Goal: Task Accomplishment & Management: Complete application form

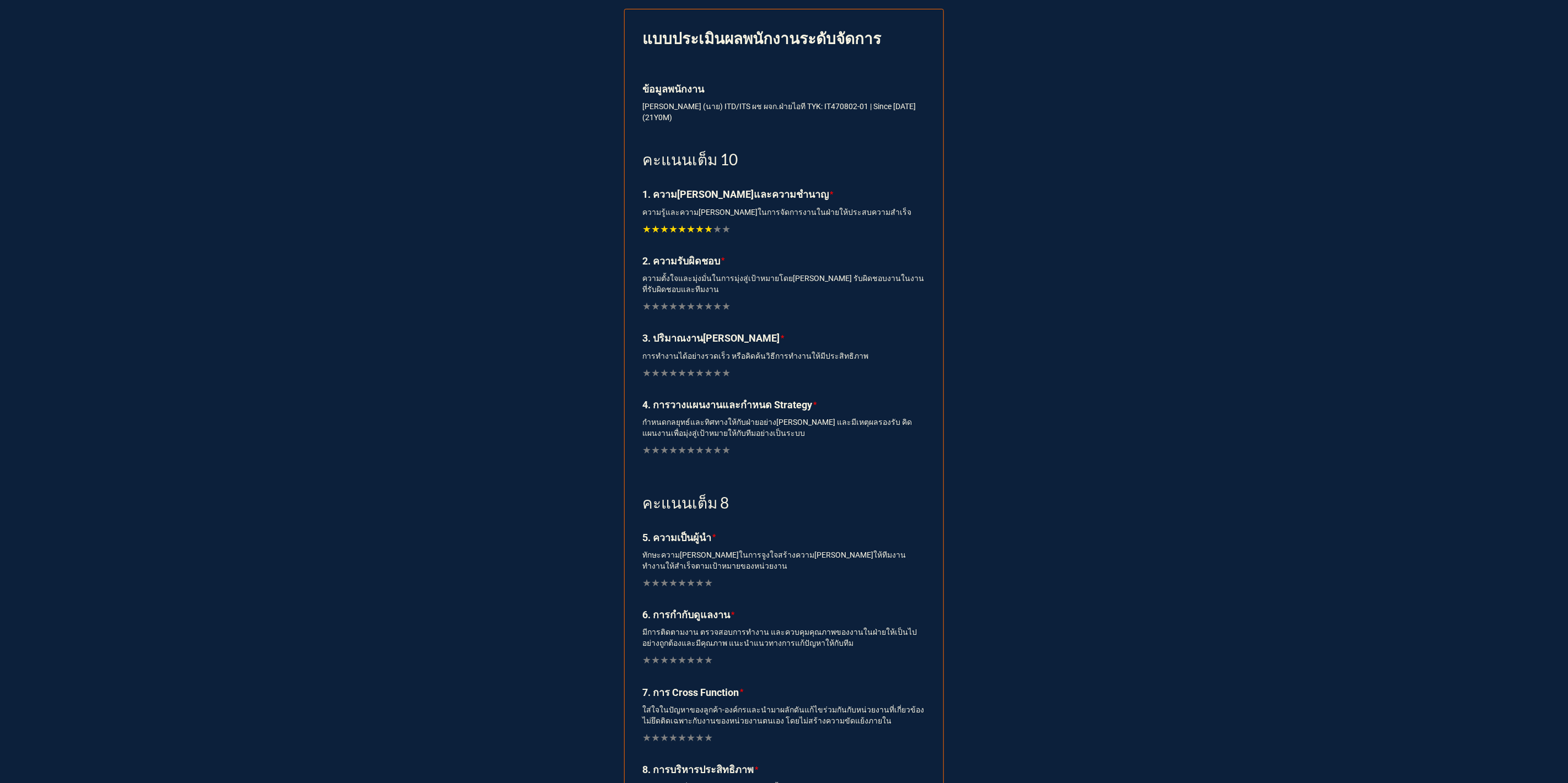
click at [704, 229] on span "★" at bounding box center [709, 229] width 9 height 16
click at [704, 309] on span "★" at bounding box center [709, 307] width 9 height 16
click at [695, 374] on span "★" at bounding box center [699, 373] width 9 height 16
click at [704, 453] on span "★" at bounding box center [709, 451] width 9 height 16
click at [695, 458] on span "★" at bounding box center [699, 451] width 9 height 16
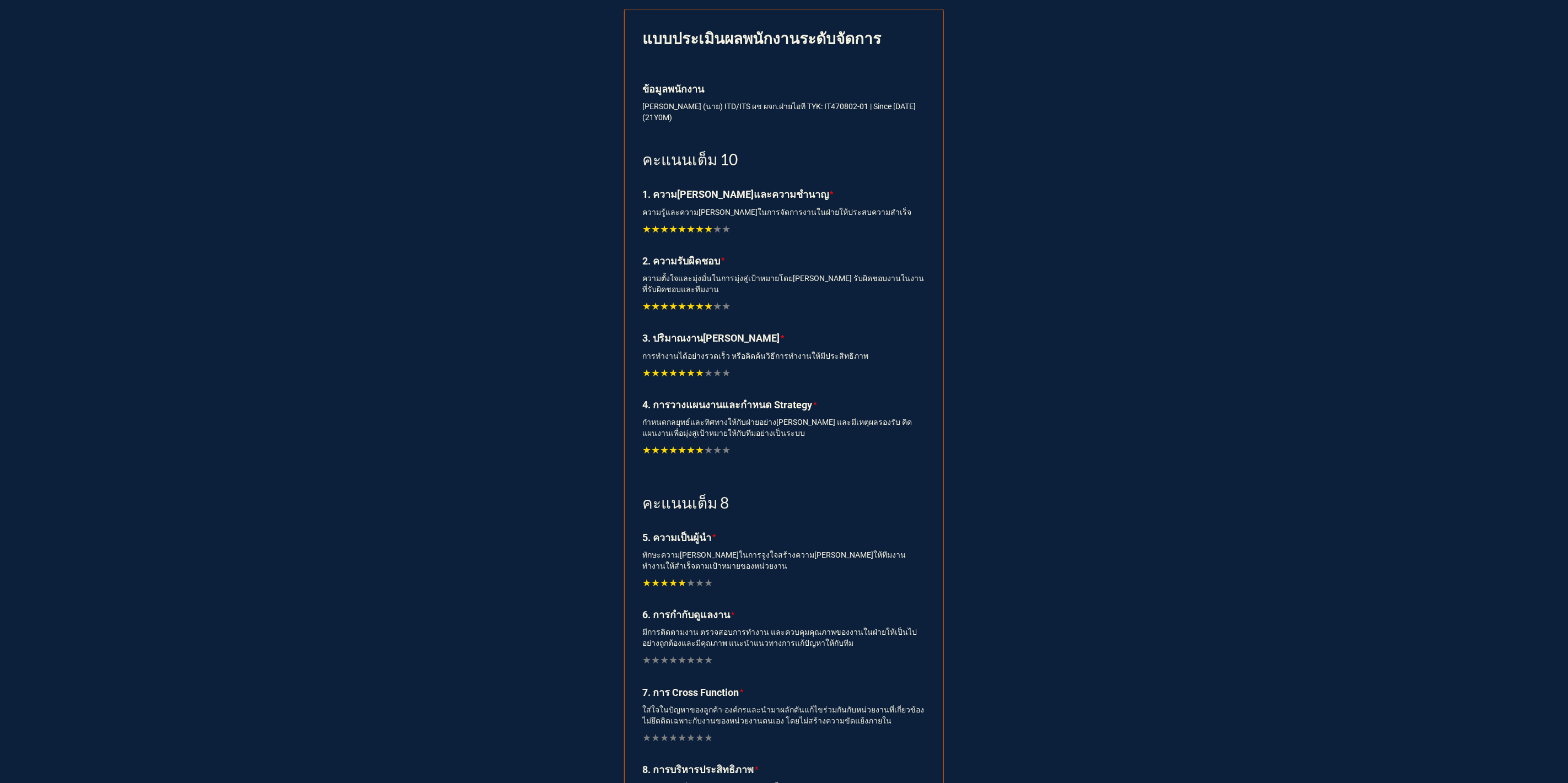
click at [677, 584] on span "★" at bounding box center [681, 583] width 9 height 16
click at [686, 663] on span "★" at bounding box center [691, 661] width 9 height 16
click at [695, 737] on span "★" at bounding box center [699, 738] width 9 height 16
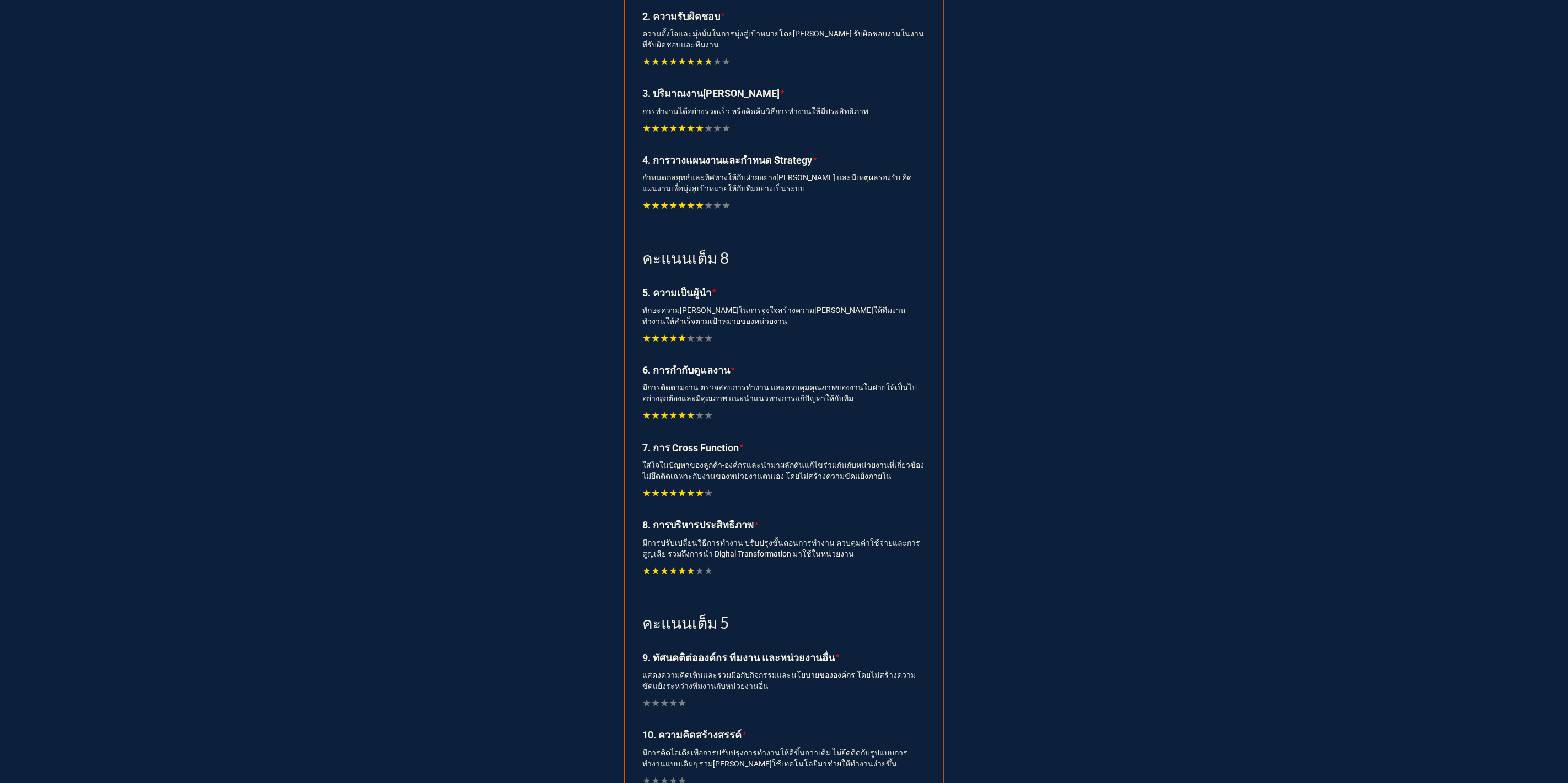
click at [686, 572] on span "★" at bounding box center [691, 571] width 9 height 16
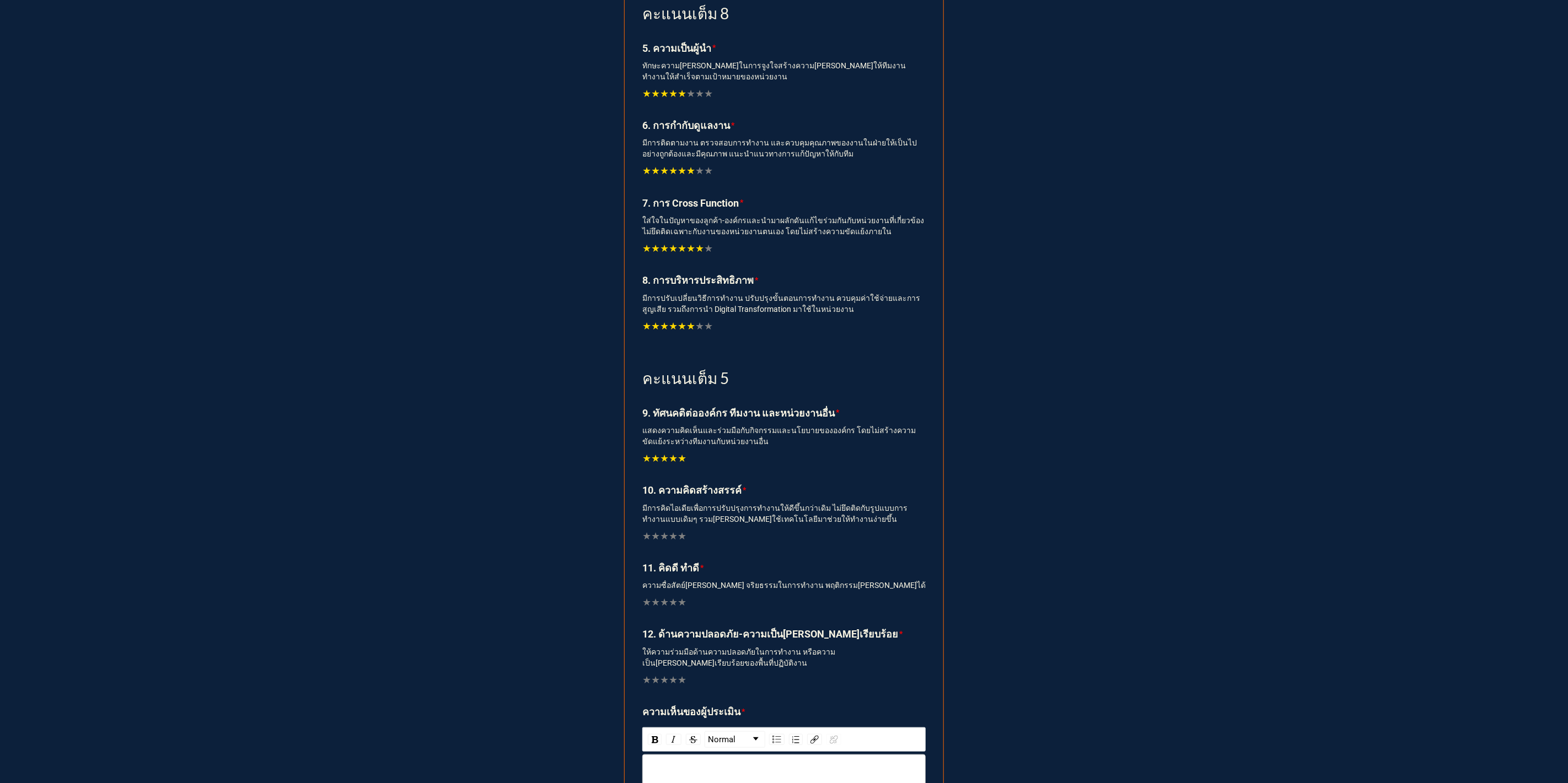
click at [677, 458] on span "★" at bounding box center [681, 458] width 9 height 16
click at [662, 535] on span "★" at bounding box center [664, 536] width 9 height 16
click at [669, 535] on span "★" at bounding box center [673, 536] width 9 height 16
click at [679, 606] on span "★" at bounding box center [681, 602] width 9 height 16
click at [670, 680] on span "★" at bounding box center [673, 680] width 9 height 16
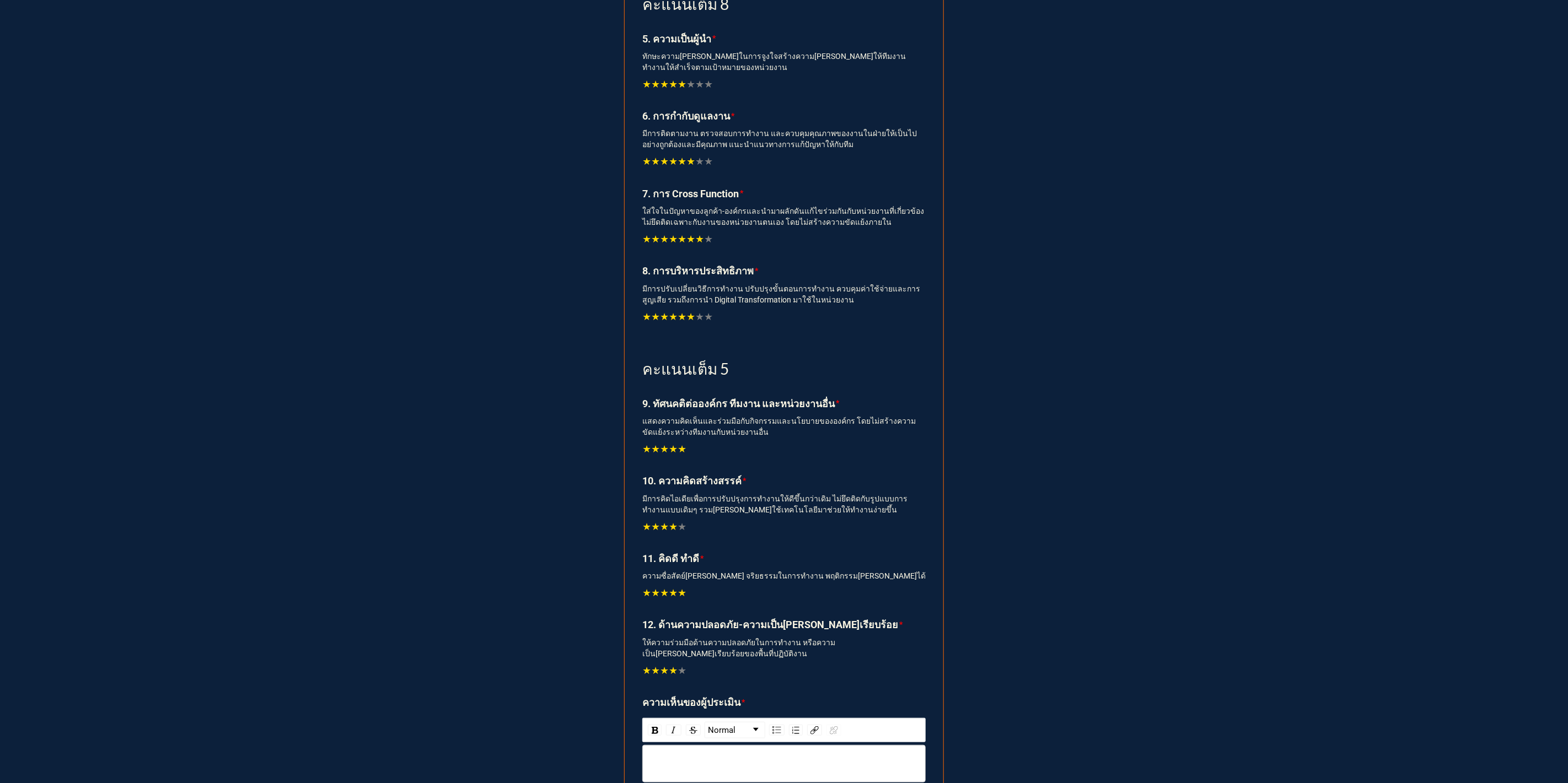
scroll to position [642, 0]
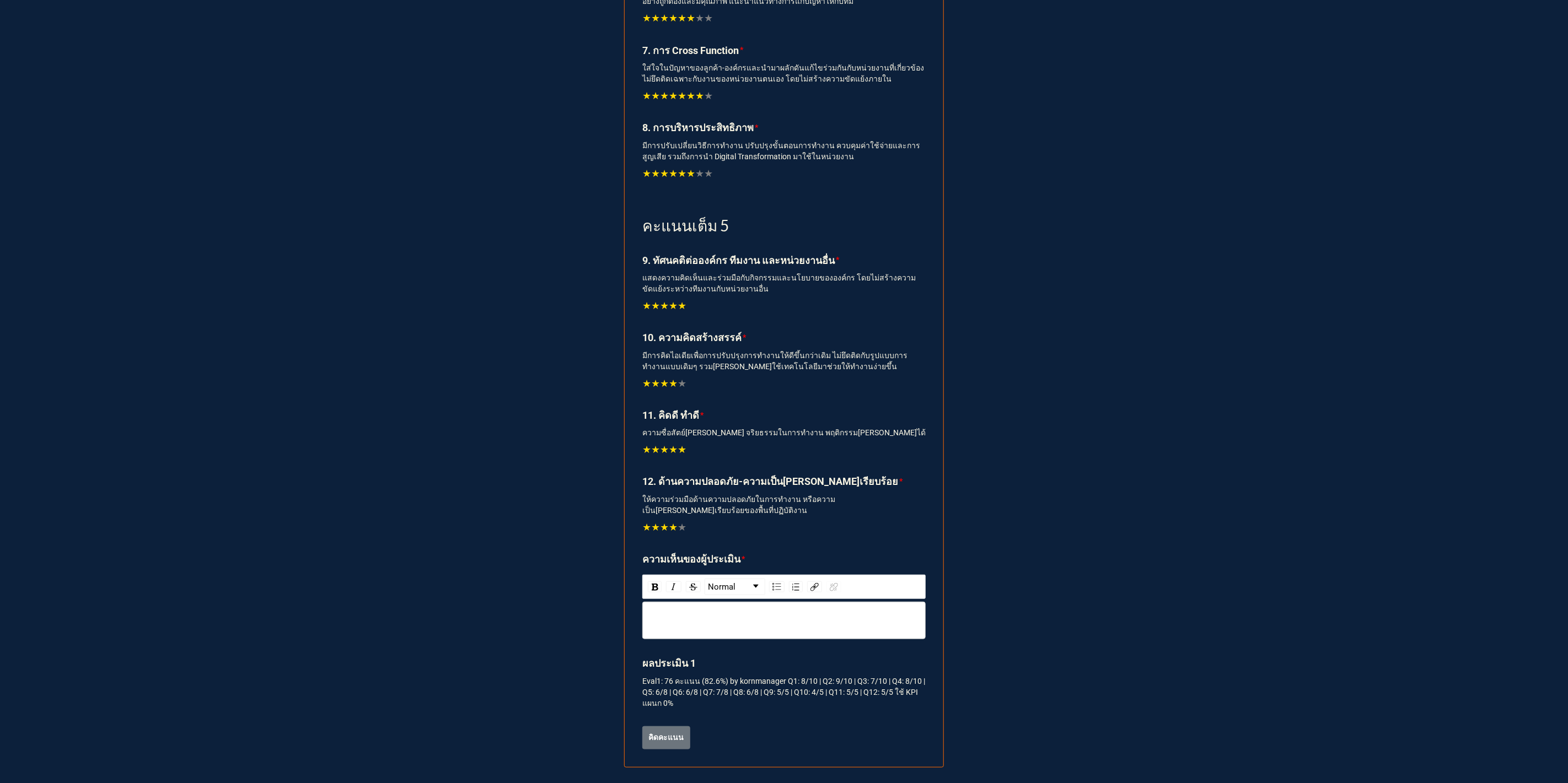
click at [701, 629] on div "rdw-wrapper" at bounding box center [784, 620] width 283 height 38
click at [662, 616] on div "rdw-editor" at bounding box center [784, 620] width 273 height 12
click at [672, 624] on div "rdw-editor" at bounding box center [784, 620] width 273 height 12
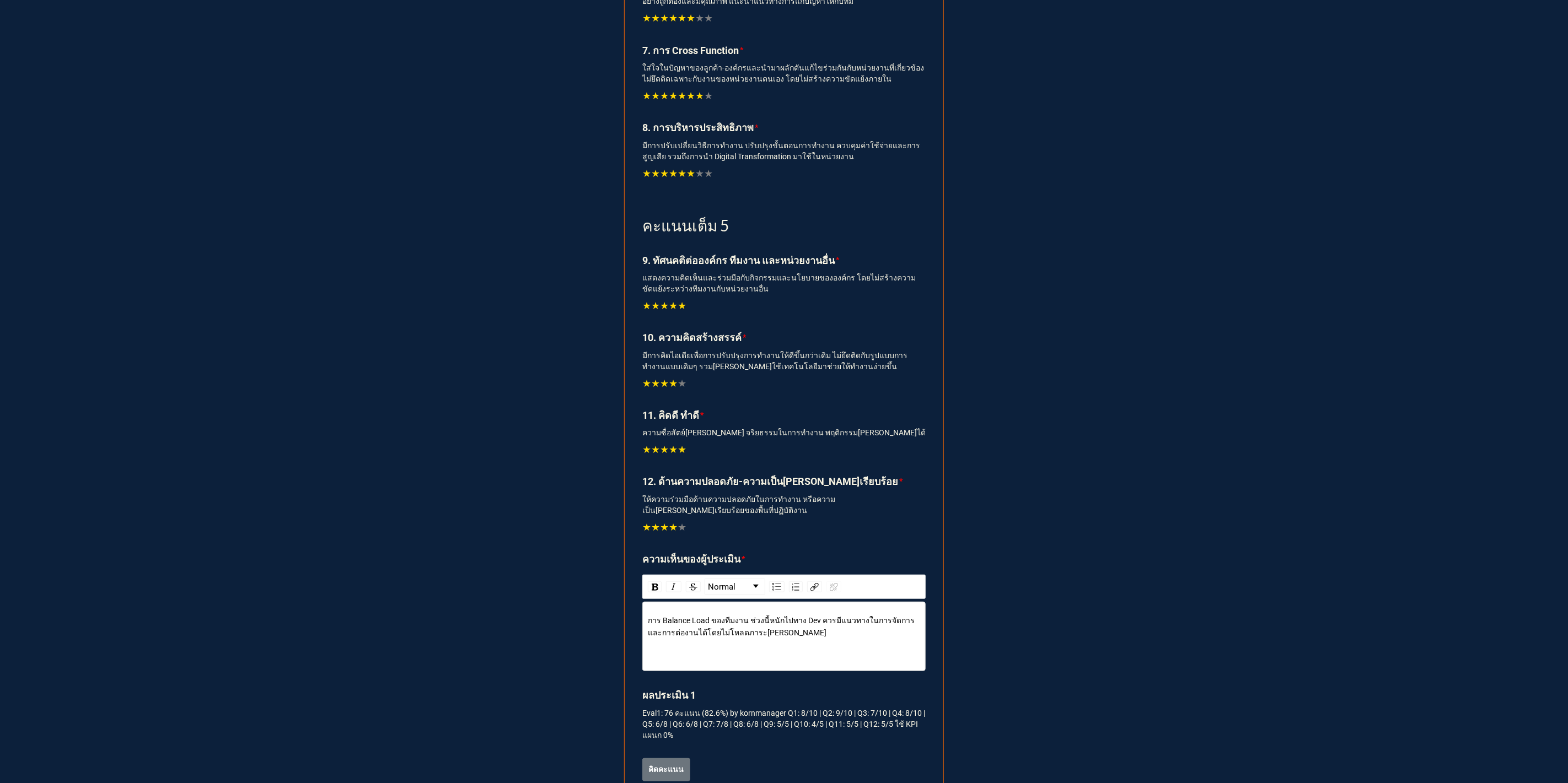
click at [795, 616] on span "การ Balance Load ของทีมงาน ช่วงนี้หนักไปทาง Dev ควรมีแนวทางในการจัดการ และการต่…" at bounding box center [782, 626] width 268 height 21
drag, startPoint x: 789, startPoint y: 642, endPoint x: 728, endPoint y: 649, distance: 61.4
click at [728, 649] on div "การ Balance Load ของทีมงาน ช่วงนี้หนักไปทางงาน Dev ควรมีแนวทางในการจัดการ และกา…" at bounding box center [784, 636] width 273 height 44
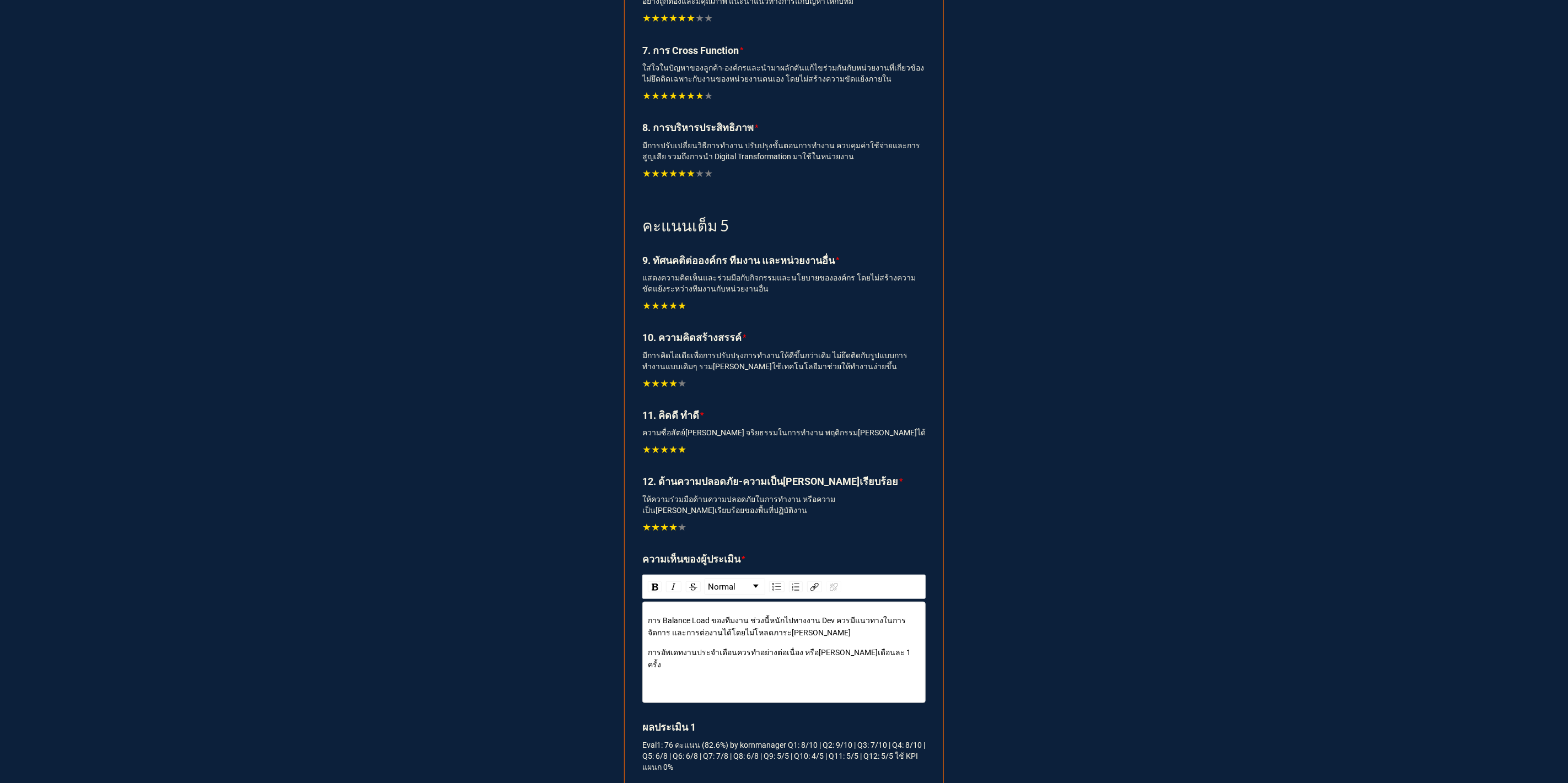
click at [836, 654] on span "การอัพเดทงานประจำเดือนควรทำอย่างต่อเนื่อง หรือ[PERSON_NAME]เดือนละ 1 ครั้ง" at bounding box center [780, 658] width 265 height 21
click at [831, 653] on span "การอัพเดทงานประจำเดือนควรทำอย่างต่อเนื่อง หรือ[PERSON_NAME]เดือนละ 1 ครั้ง" at bounding box center [780, 658] width 265 height 21
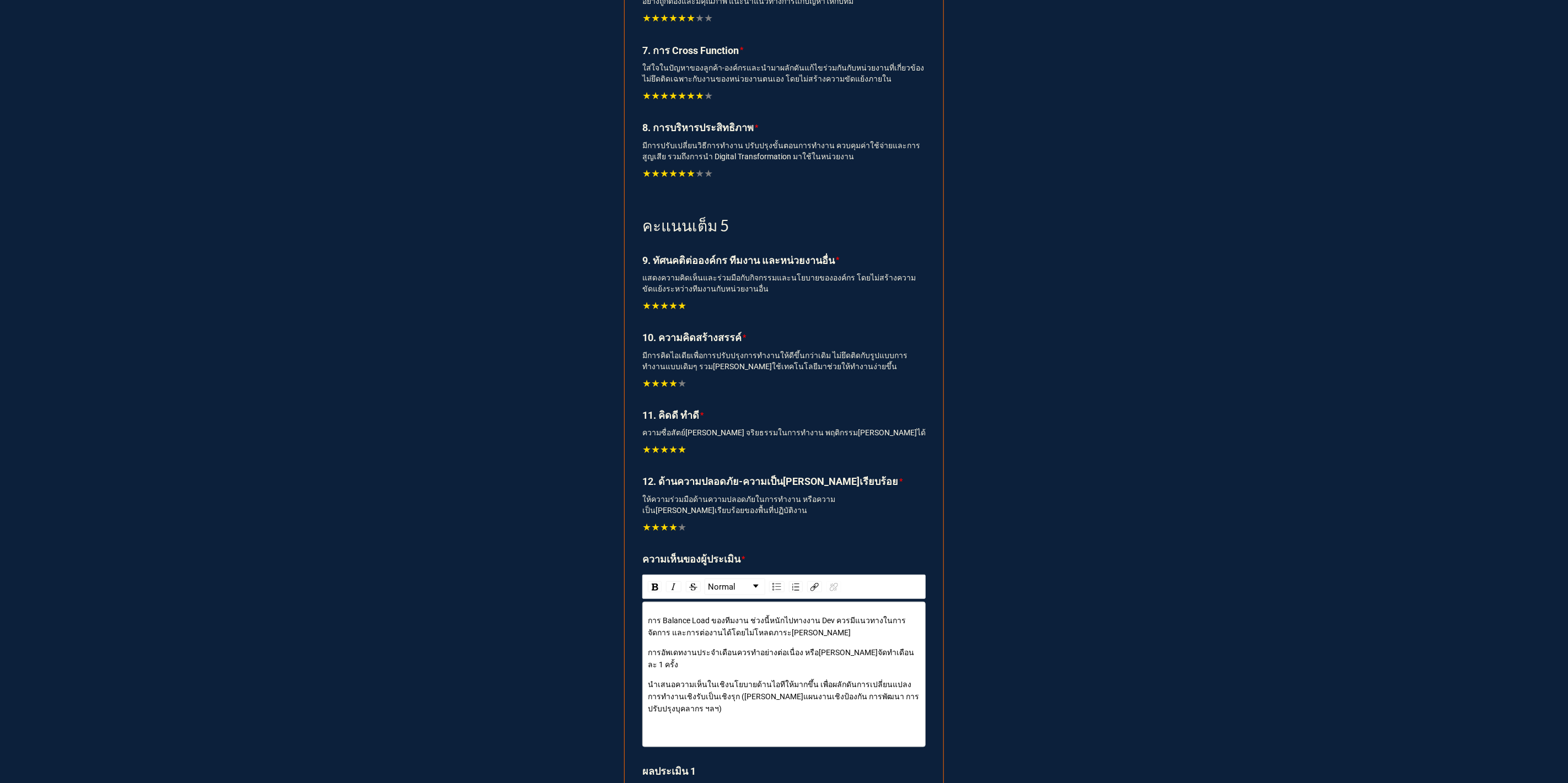
click at [699, 680] on span "นำเสนอความเห็นในเชิงนโยบายด้านไอทีให้มากขึ้น เพื่อผลักดันการเปลี่ยนแปลงการทำงาน…" at bounding box center [783, 696] width 271 height 33
click at [805, 692] on div "นำเสนอความเห็น-แนะนำโปร[PERSON_NAME]ในเชิงนโยบายด้านไอทีให้มากขึ้น เพื่อผลักดัน…" at bounding box center [784, 696] width 273 height 36
drag, startPoint x: 745, startPoint y: 671, endPoint x: 792, endPoint y: 668, distance: 47.1
click at [792, 680] on span "นำเสนอความเห็น-แนะนำโปร[PERSON_NAME]ในเชิงนโยบายด้านไอทีให้มากขึ้น เพื่อผลักดัน…" at bounding box center [784, 696] width 272 height 33
click at [748, 699] on div "นำเสนอความเห็น-แนะนำโปร[PERSON_NAME]ทางด้านไอทีให้มากขึ้น เพื่อผลักดันการเปลี่ย…" at bounding box center [784, 696] width 273 height 36
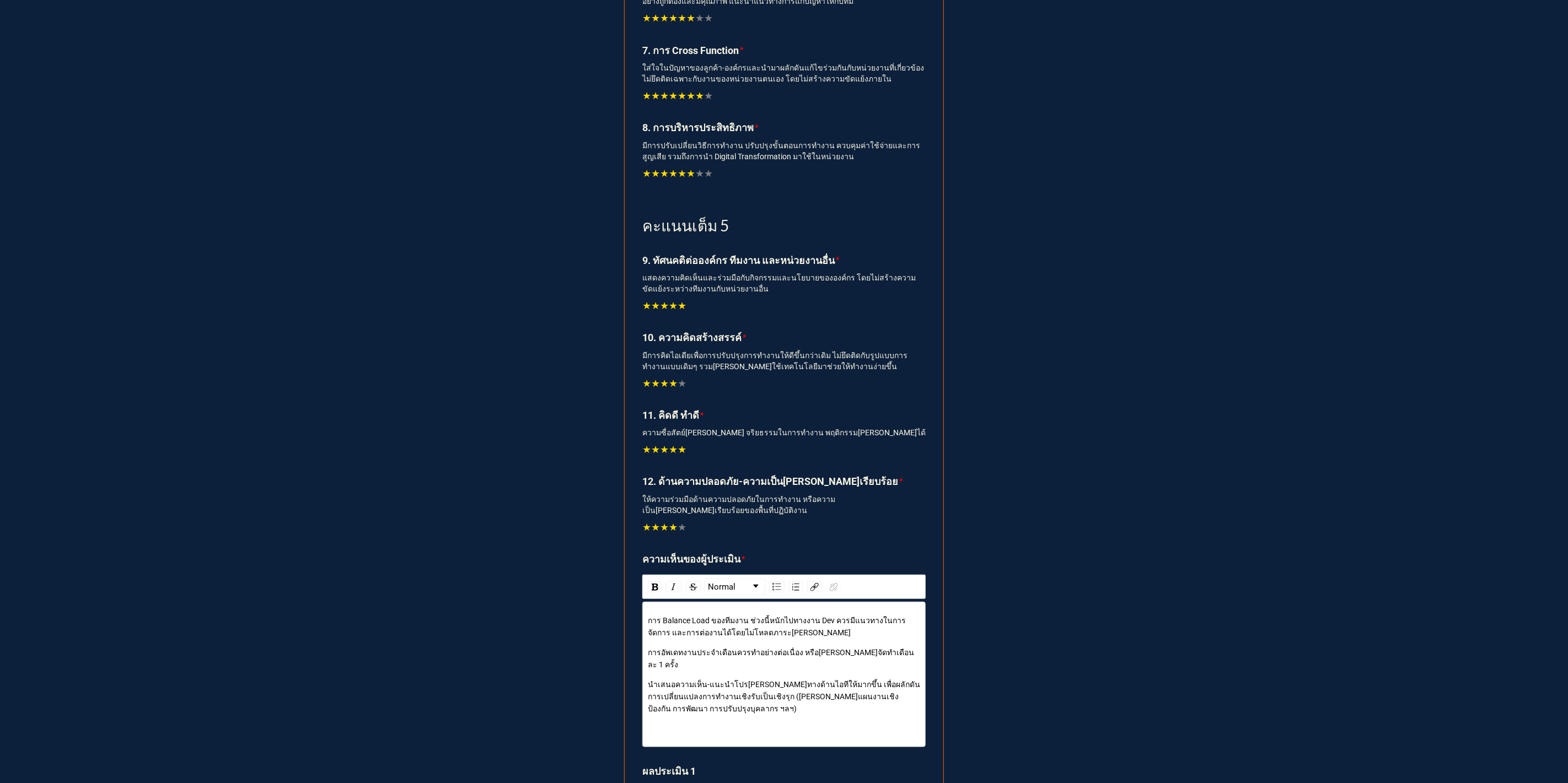
click at [831, 680] on span "นำเสนอความเห็น-แนะนำโปร[PERSON_NAME]ทางด้านไอทีให้มากขึ้น เพื่อผลักดันการเปลี่ย…" at bounding box center [784, 696] width 272 height 33
drag, startPoint x: 833, startPoint y: 674, endPoint x: 867, endPoint y: 671, distance: 34.1
click at [867, 680] on span "นำเสนอความเห็น-แนะนำโปร[PERSON_NAME]ทางด้านไอทีให้มากขึ้น เพื่อผลักดันการเปลี่ย…" at bounding box center [784, 696] width 272 height 33
click at [906, 680] on span "นำเสนอความเห็น-แนะนำโปร[PERSON_NAME]ทางด้านไอทีให้มากขึ้น เพื่อเปลี่ยนแปลงการทำ…" at bounding box center [779, 696] width 262 height 33
click at [791, 722] on div "rdw-editor" at bounding box center [784, 728] width 273 height 12
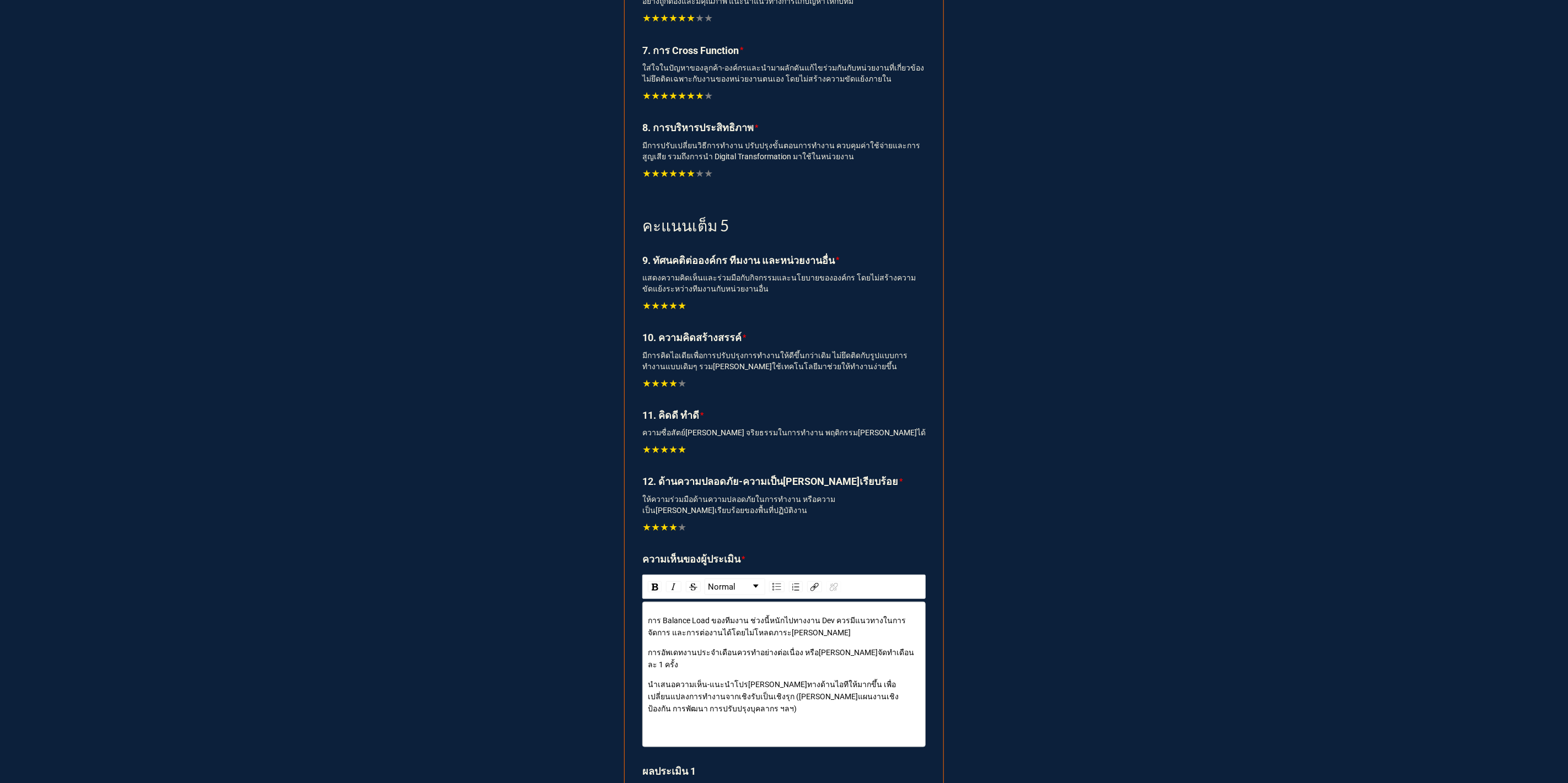
click at [804, 682] on span "นำเสนอความเห็น-แนะนำโปร[PERSON_NAME]ทางด้านไอทีให้มากขึ้น เพื่อเปลี่ยนแปลงการทำ…" at bounding box center [773, 696] width 251 height 33
click at [804, 685] on span "นำเสนอความเห็น-แนะนำโปร[PERSON_NAME]ทางด้านไอทีให้มากขึ้น เพื่อเปลี่ยนแปลงการทำ…" at bounding box center [773, 696] width 251 height 33
click at [807, 685] on span "นำเสนอความเห็น-แนะนำโปร[PERSON_NAME]ทางด้านไอทีให้มากขึ้น เพื่อเปลี่ยนแปลงการทำ…" at bounding box center [773, 696] width 251 height 33
click at [811, 701] on div "การ Balance Load ของทีมงาน ช่วงนี้หนักไปทางงาน Dev ควรมีแนวทางในการจัดการ และกา…" at bounding box center [784, 674] width 273 height 120
drag, startPoint x: 785, startPoint y: 684, endPoint x: 807, endPoint y: 683, distance: 22.0
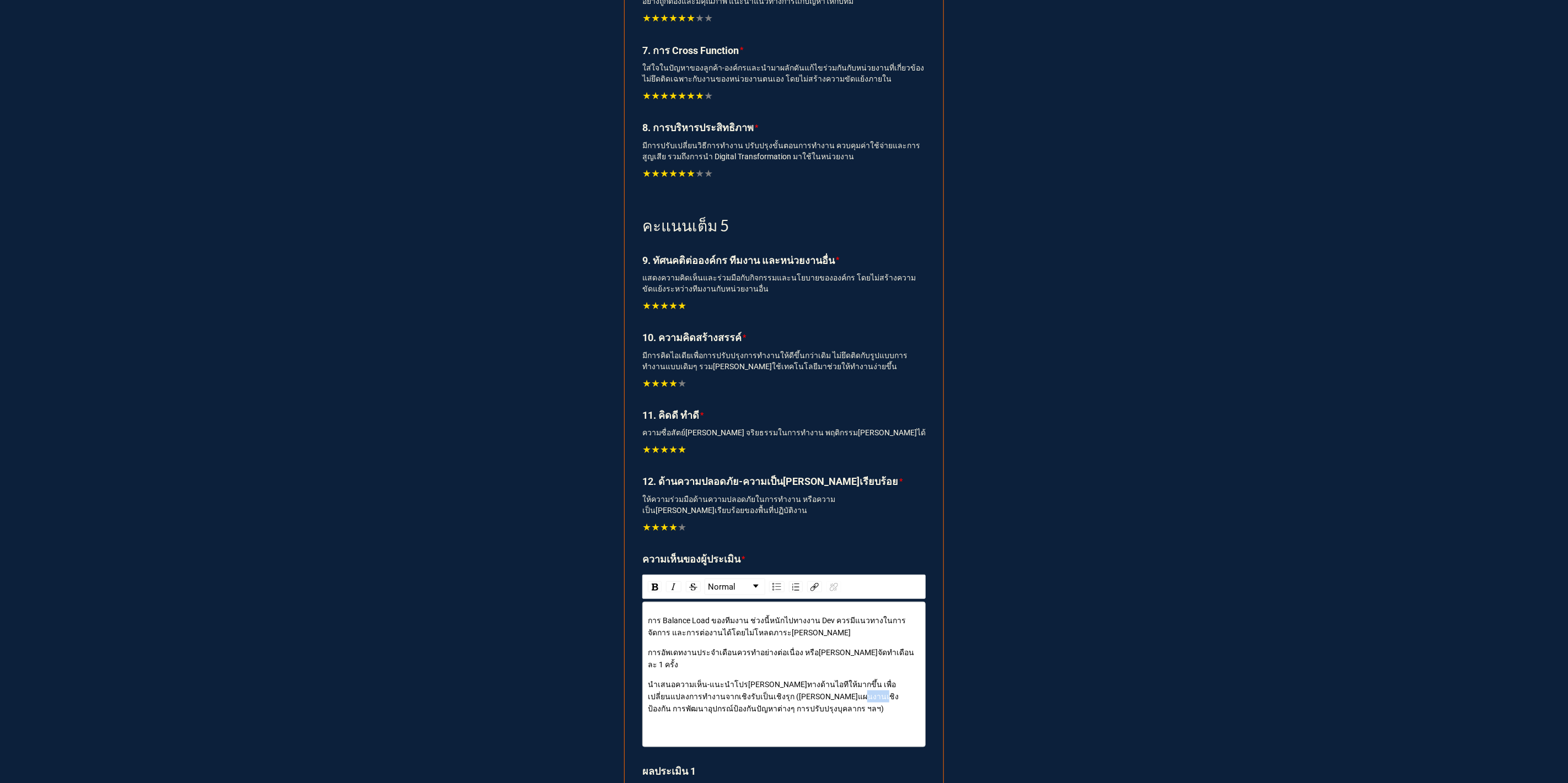
click at [807, 683] on span "นำเสนอความเห็น-แนะนำโปร[PERSON_NAME]ทางด้านไอทีให้มากขึ้น เพื่อเปลี่ยนแปลงการทำ…" at bounding box center [773, 696] width 251 height 33
click at [716, 722] on div "rdw-editor" at bounding box center [784, 728] width 273 height 12
click at [667, 693] on span "นำเสนอความเห็น-แนะนำโปร[PERSON_NAME]ทางด้านไอทีให้มากขึ้น เพื่อเปลี่ยนแปลงการทำ…" at bounding box center [773, 696] width 251 height 33
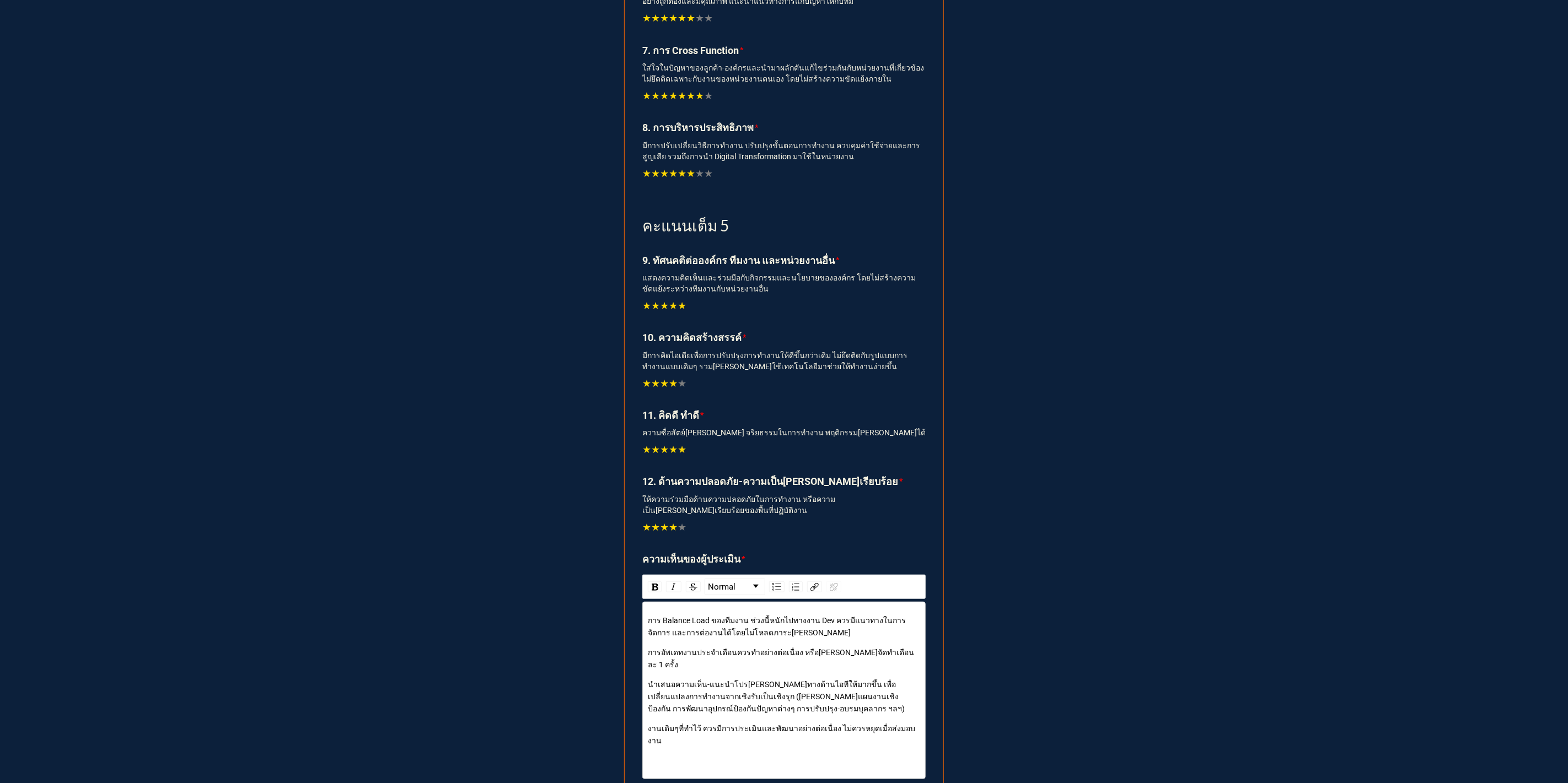
click at [727, 724] on span "งานเดิมๆที่ทำไว้ ควรมีการประเมินและพัฒนาอย่างต่อเนื่อง ไม่ควรหยุดเมื่อส่งมอบงาน" at bounding box center [781, 734] width 267 height 21
click at [780, 724] on span "งานเดิมๆที่ทำไว้ ควรมีการนำมาประเมินและพัฒนาอย่างต่อเนื่อง ไม่ควรหยุดเมื่อส่งมอ…" at bounding box center [784, 734] width 272 height 21
click at [745, 755] on div "rdw-editor" at bounding box center [784, 760] width 273 height 12
click at [737, 725] on div "งานเดิมๆที่ทำไว้ ควรมีการนำมาประเมินและ[PERSON_NAME]พัฒนาอย่างต่อเนื่อง ไม่ควรห…" at bounding box center [784, 735] width 273 height 24
click at [687, 730] on span "งานเดิมๆที่ทำไว้ ควรมีการนำมาประเมินและ[PERSON_NAME]พัฒนาอย่างต่อเนื่อง ไม่ควรห…" at bounding box center [785, 734] width 273 height 21
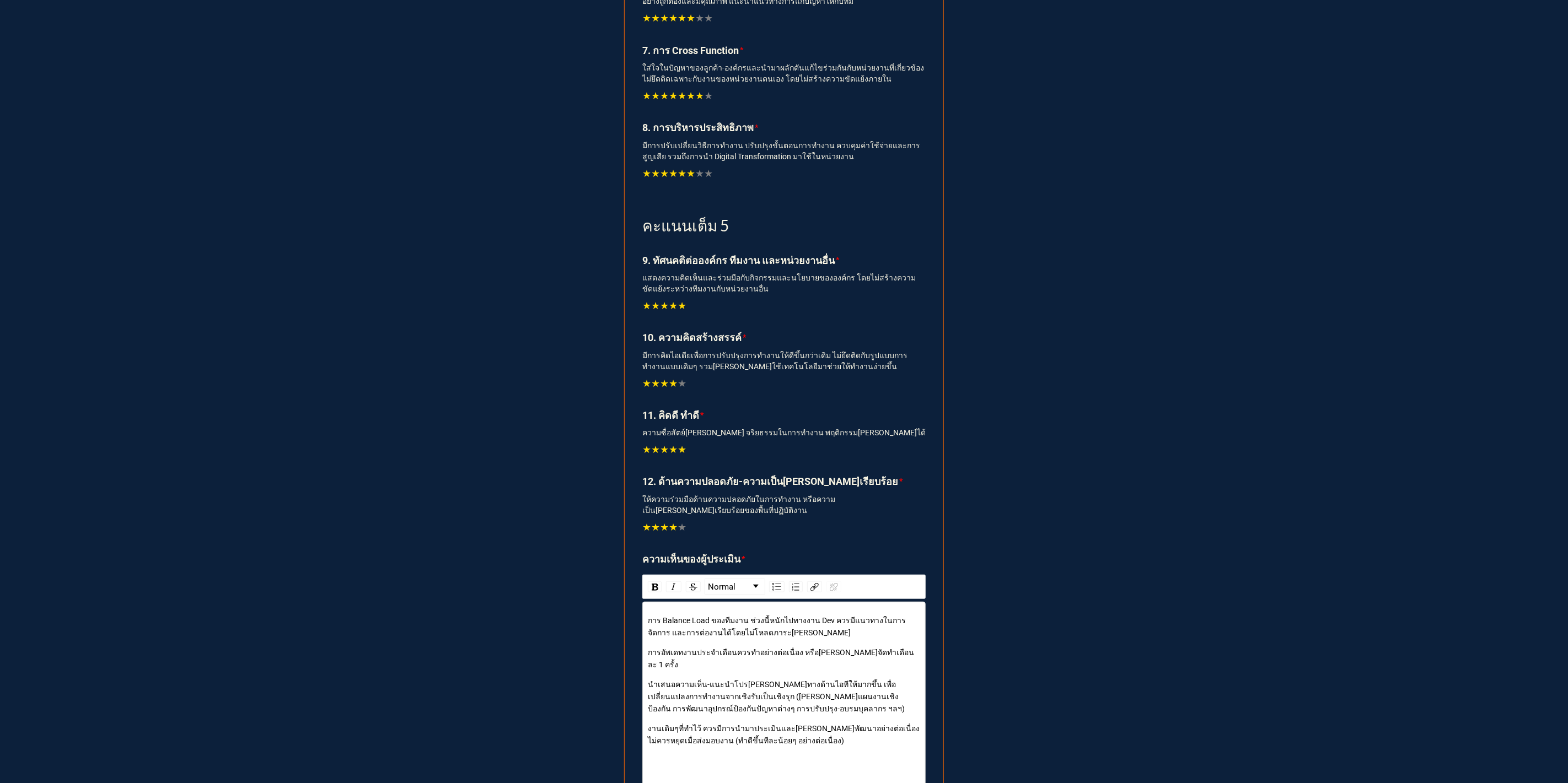
click at [687, 753] on div "การ Balance Load ของทีมงาน ช่วงนี้หนักไปทางงาน Dev ควรมีแนวทางในการจัดการ และกา…" at bounding box center [784, 700] width 273 height 172
click at [684, 755] on div "rdw-editor" at bounding box center [784, 760] width 273 height 12
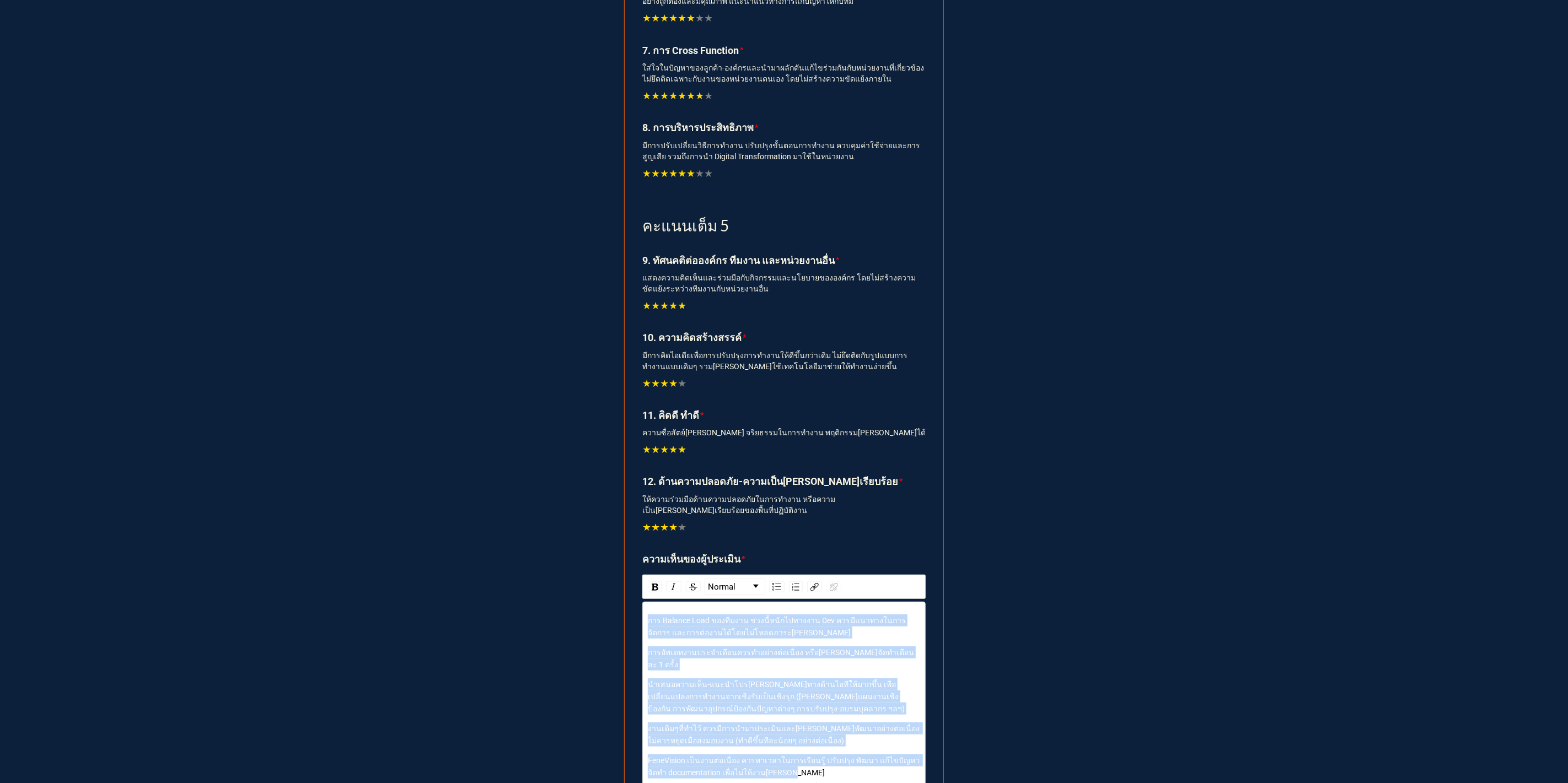
drag, startPoint x: 782, startPoint y: 756, endPoint x: 640, endPoint y: 609, distance: 204.4
click at [642, 609] on div "การ Balance Load ของทีมงาน ช่วงนี้หนักไปทางงาน Dev ควรมีแนวทางในการจัดการ และกา…" at bounding box center [784, 706] width 283 height 209
click at [769, 584] on div "rdw-list-control" at bounding box center [777, 587] width 16 height 11
click at [710, 655] on span "การอัพเดทงานประจำเดือนควรทำอย่างต่อเนื่อง หรือ[PERSON_NAME]จัดทำเดือนละ 1 ครั้ง" at bounding box center [783, 658] width 249 height 21
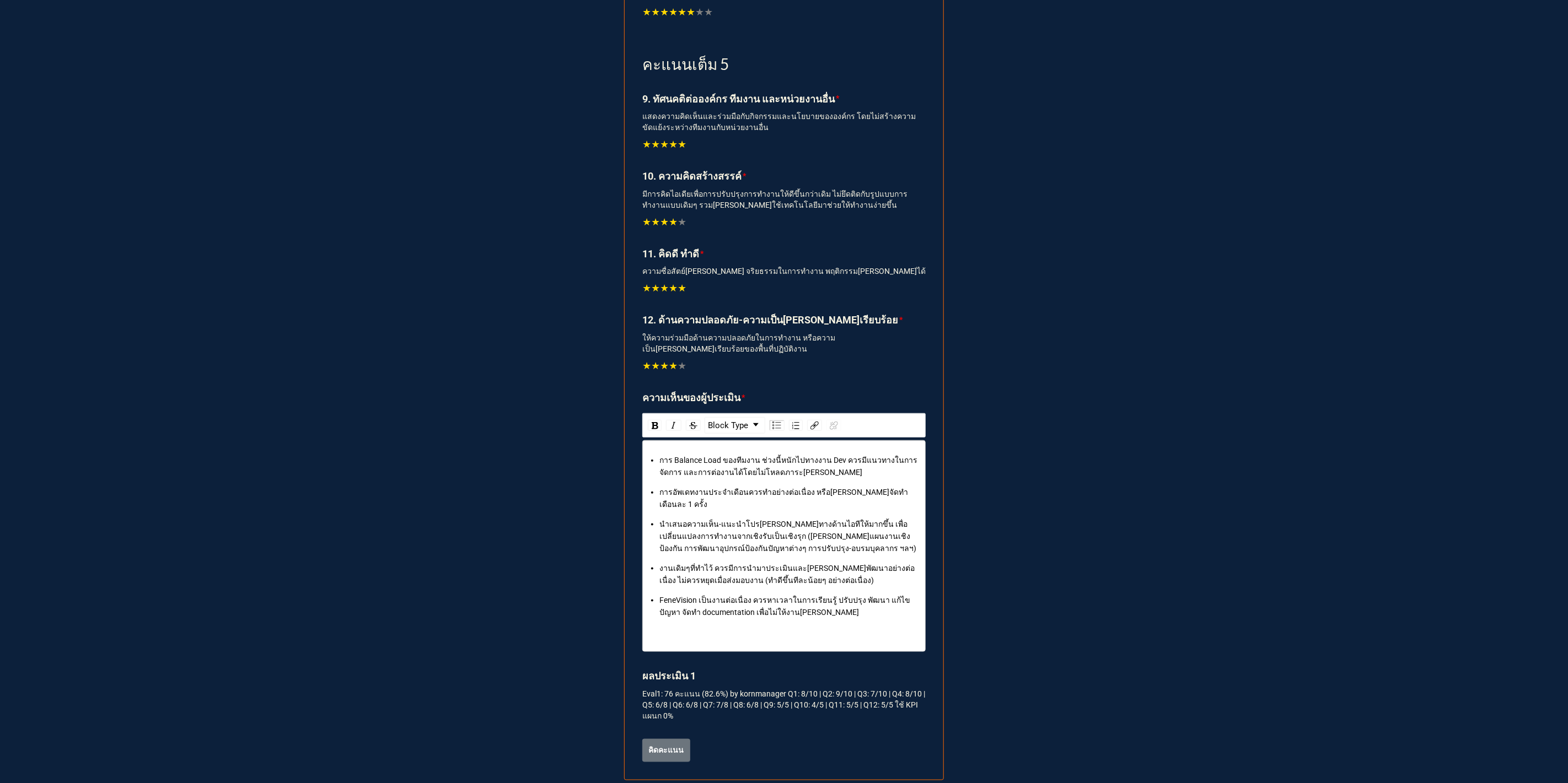
scroll to position [804, 0]
click at [662, 743] on b "คิดคะแนน" at bounding box center [667, 749] width 36 height 11
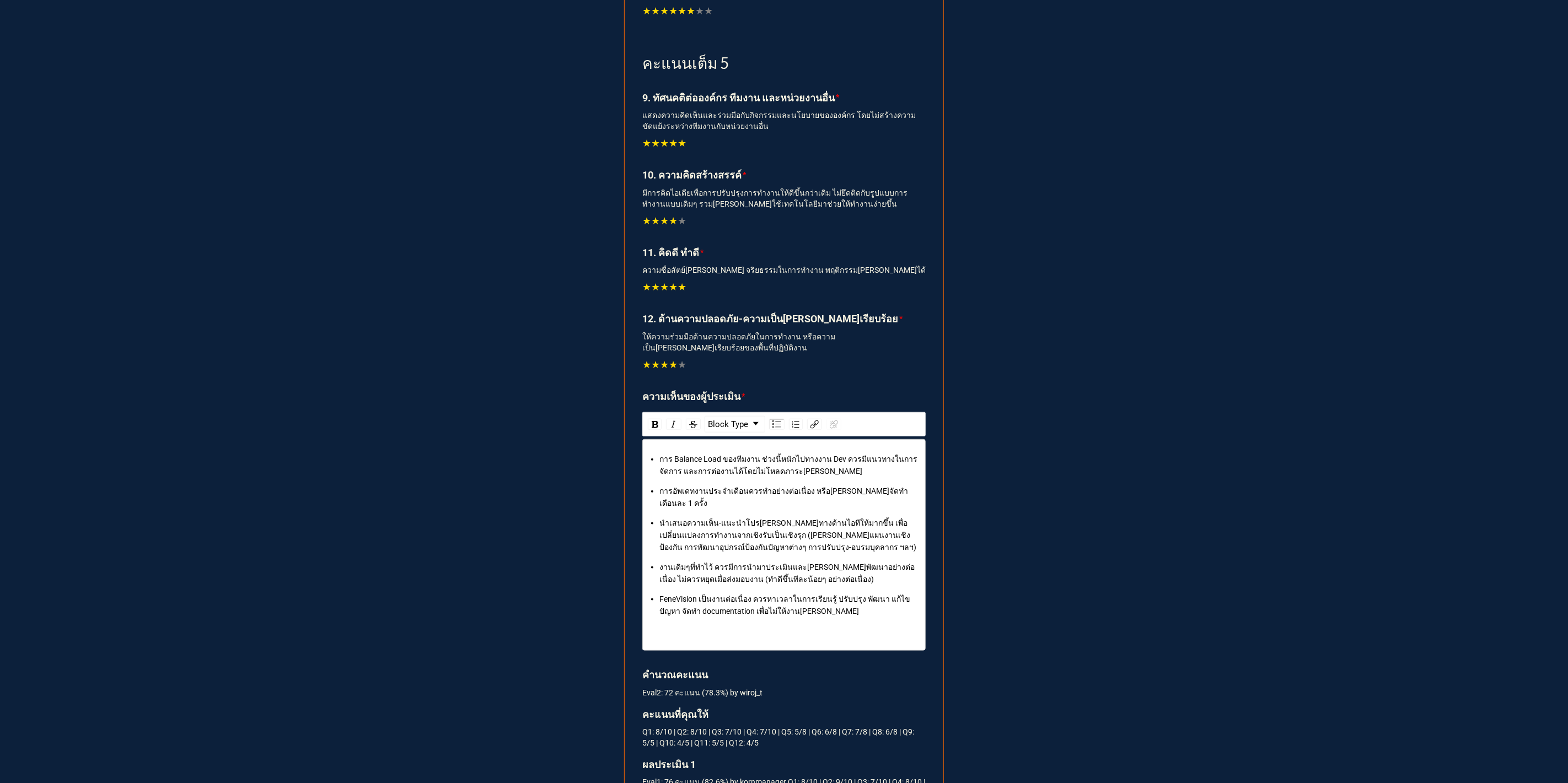
scroll to position [994, 0]
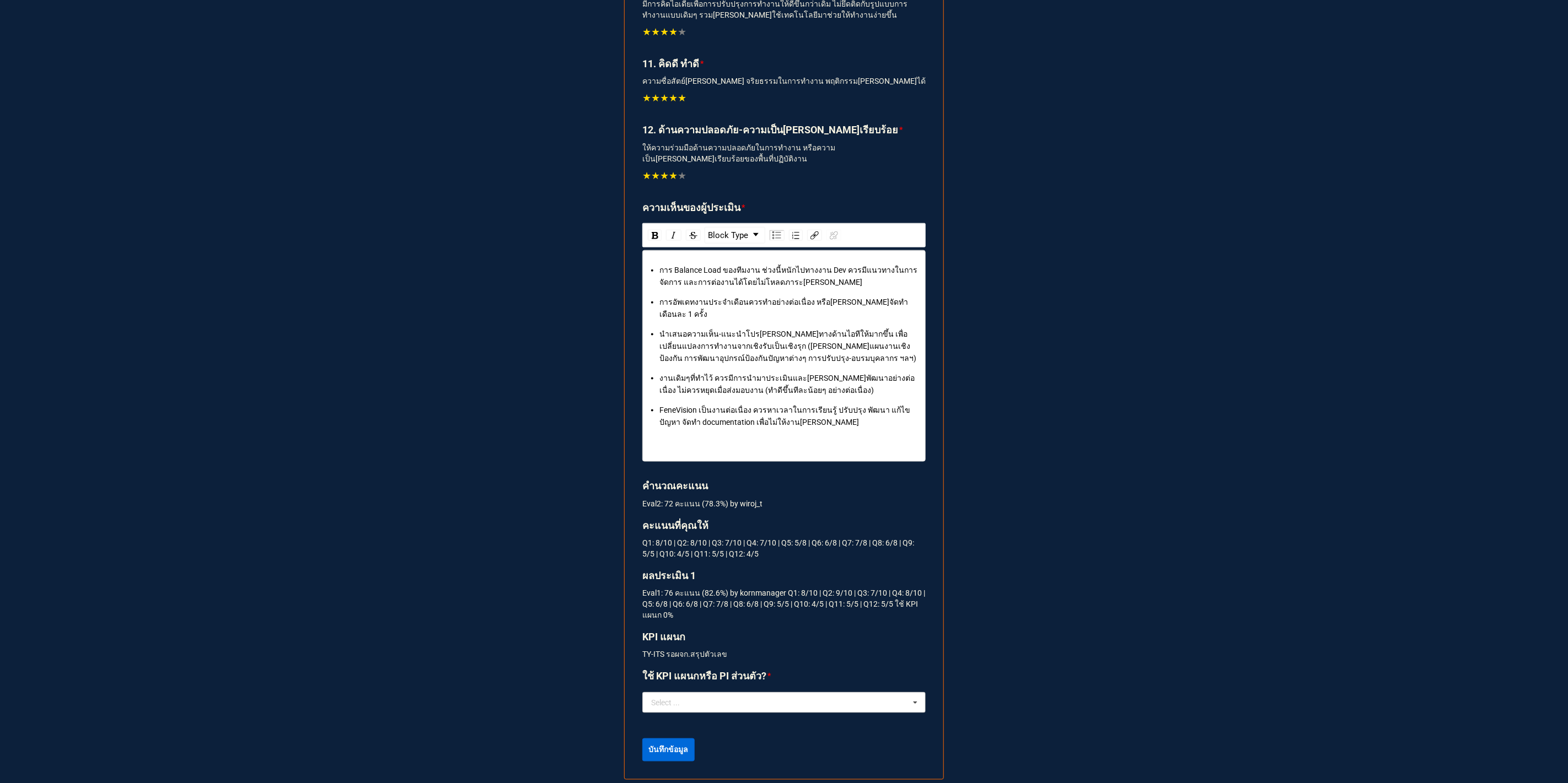
click at [913, 693] on icon at bounding box center [914, 703] width 16 height 21
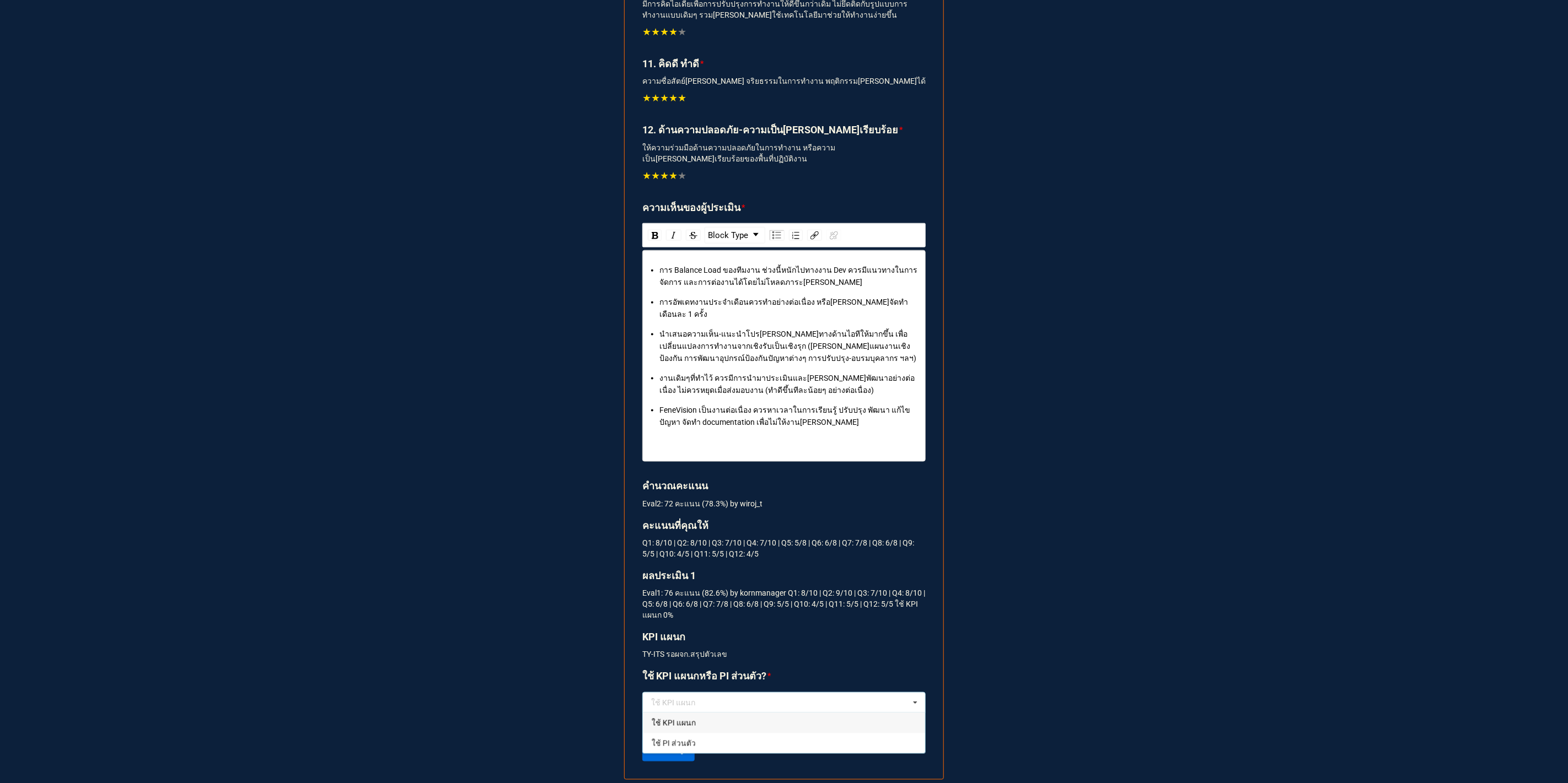
click at [714, 713] on div "ใช้ KPI แผนก" at bounding box center [784, 722] width 282 height 21
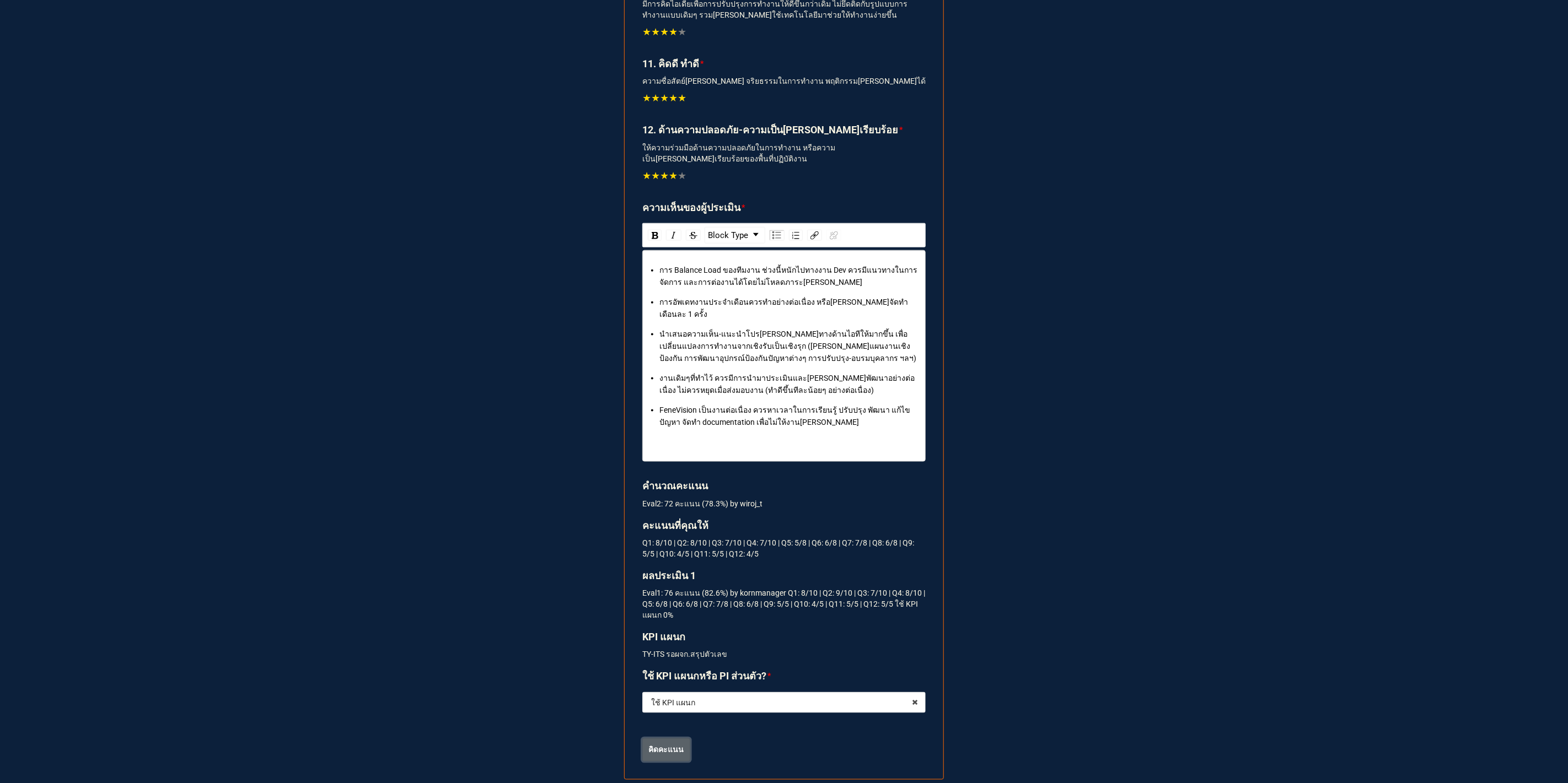
click at [661, 744] on b "คิดคะแนน" at bounding box center [667, 750] width 36 height 11
click at [655, 744] on b "บันทึกข้อมูล" at bounding box center [669, 750] width 40 height 11
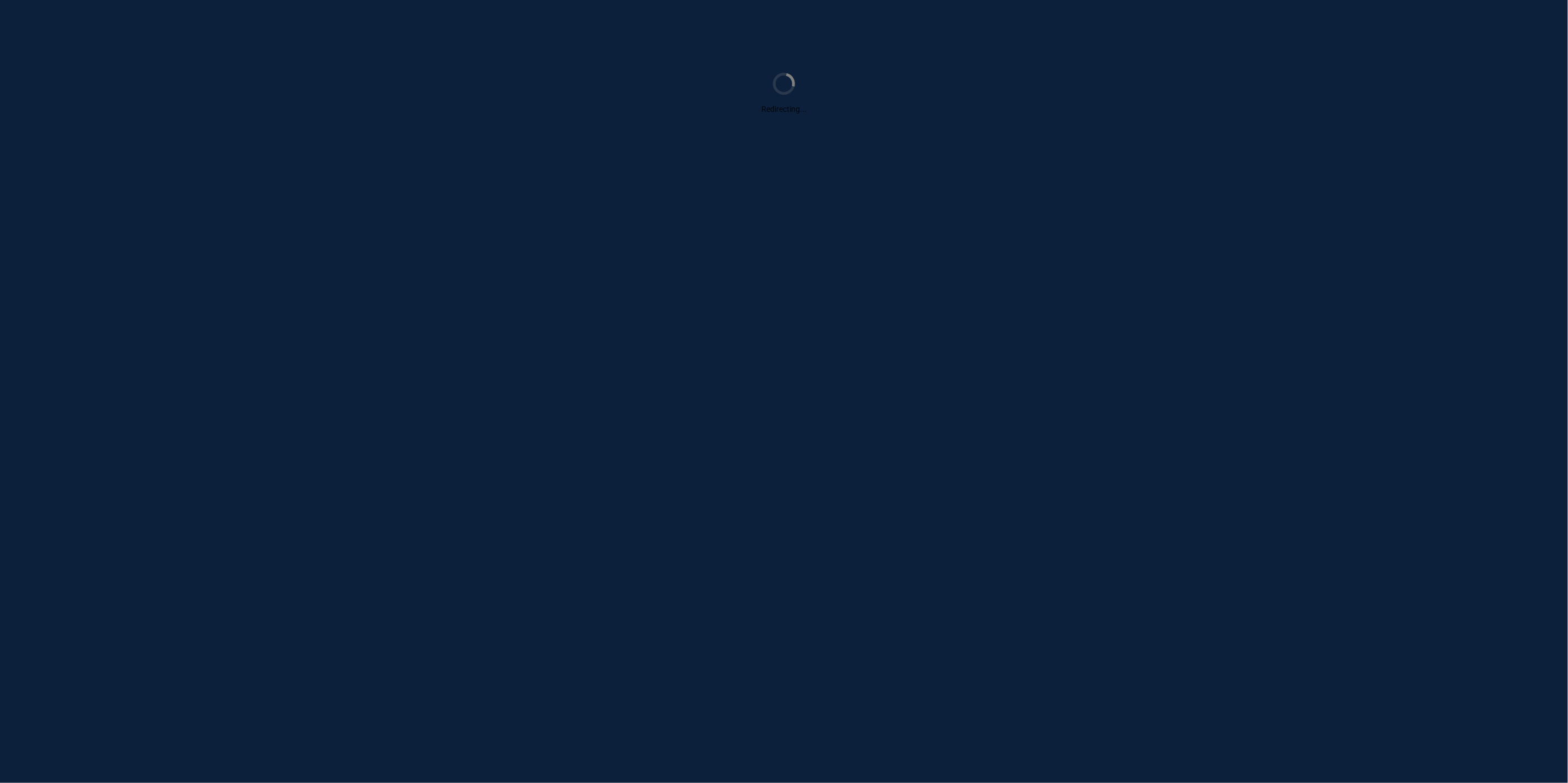
scroll to position [0, 0]
